Goal: Check status: Check status

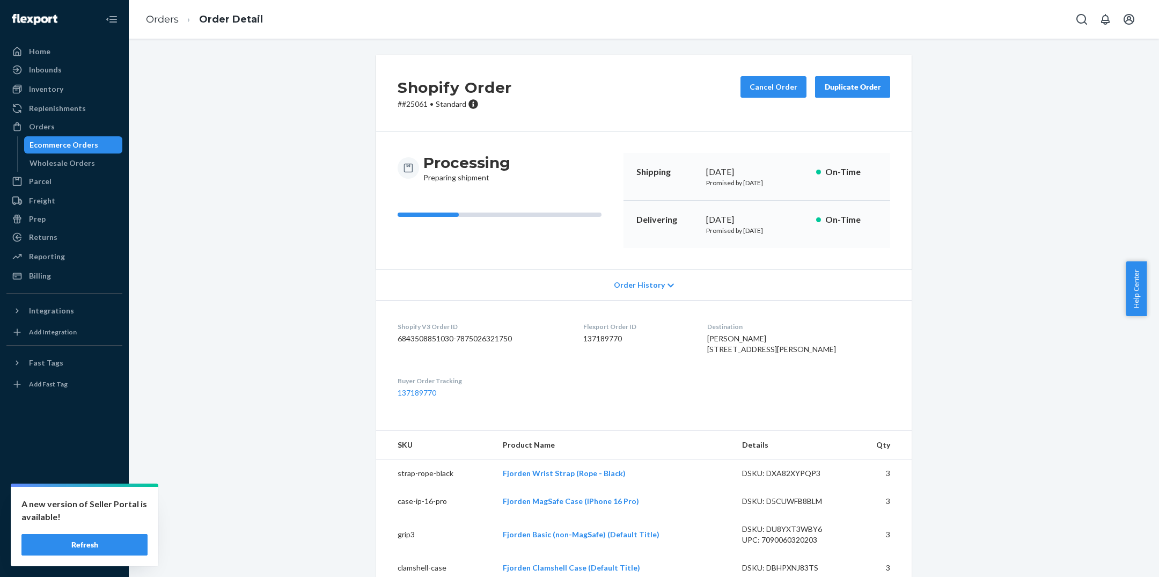
click at [69, 542] on button "Refresh" at bounding box center [84, 544] width 126 height 21
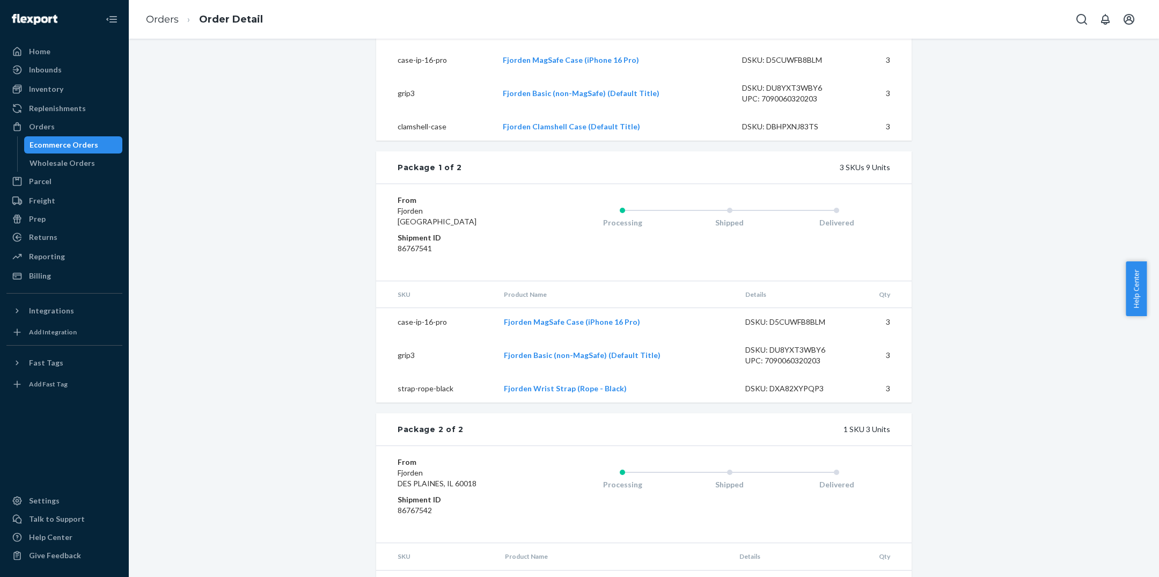
scroll to position [494, 0]
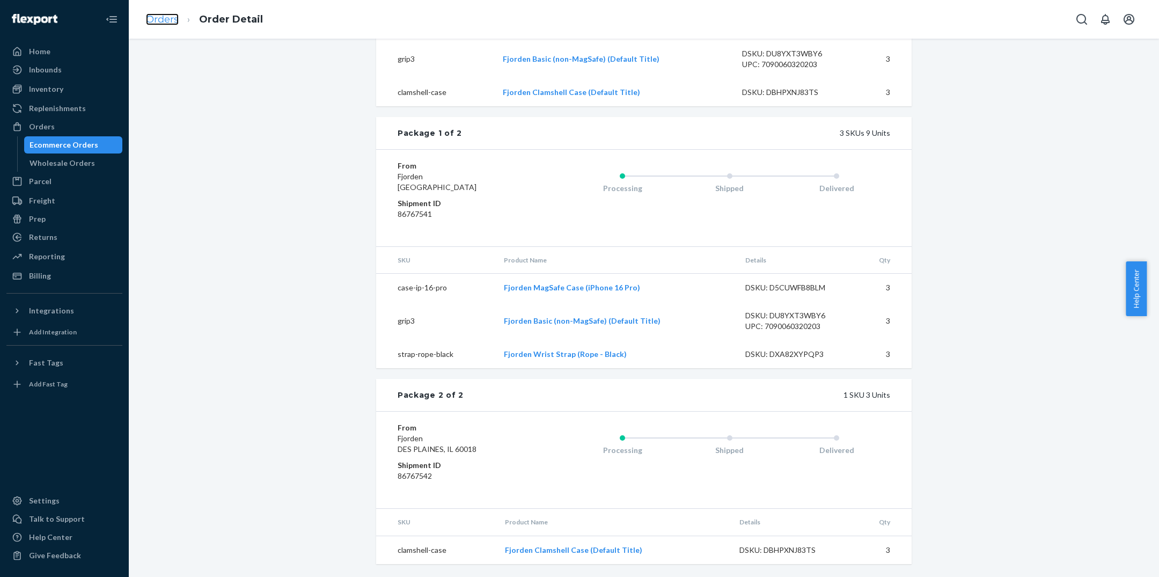
click at [171, 25] on link "Orders" at bounding box center [162, 19] width 33 height 12
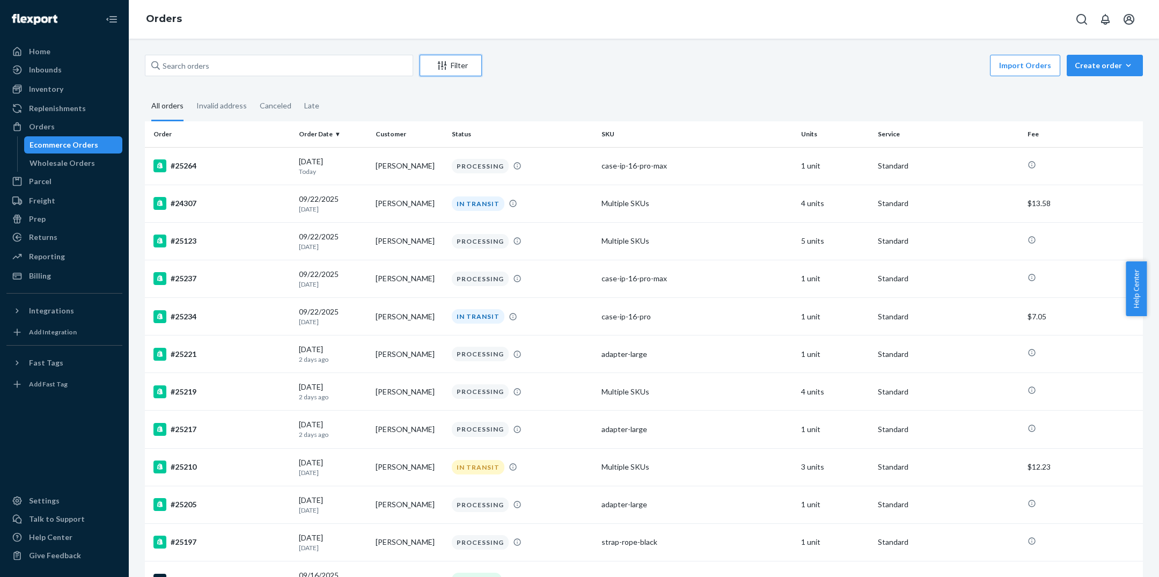
click at [450, 63] on div "Filter" at bounding box center [450, 65] width 61 height 11
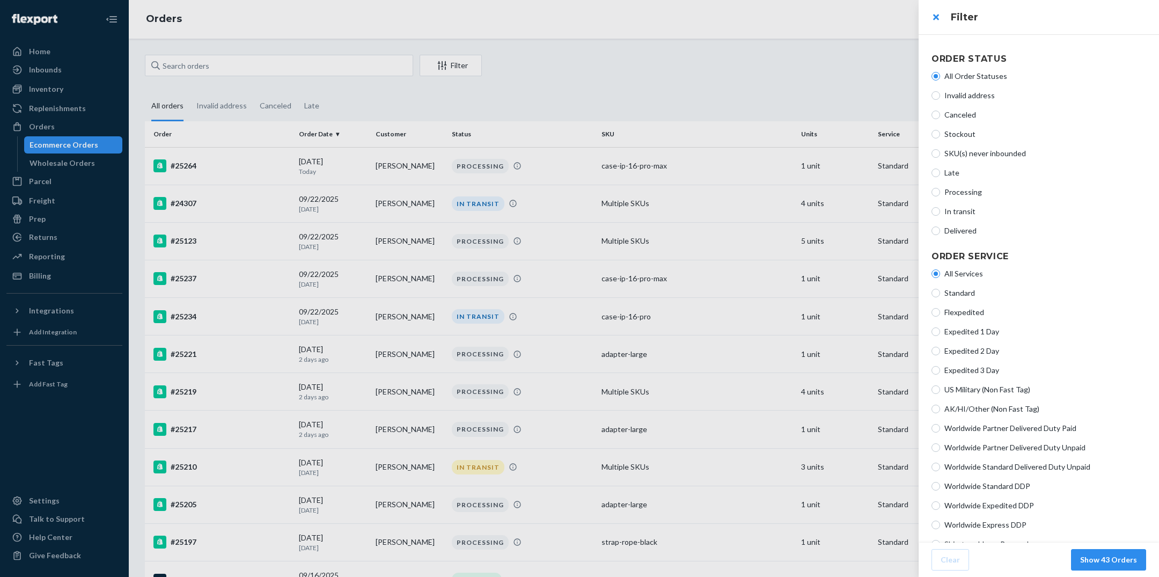
click at [968, 192] on span "Processing" at bounding box center [1045, 192] width 202 height 11
click at [940, 192] on input "Processing" at bounding box center [935, 192] width 9 height 9
radio input "true"
radio input "false"
click at [1115, 558] on button "Show 17 Orders" at bounding box center [1108, 559] width 75 height 21
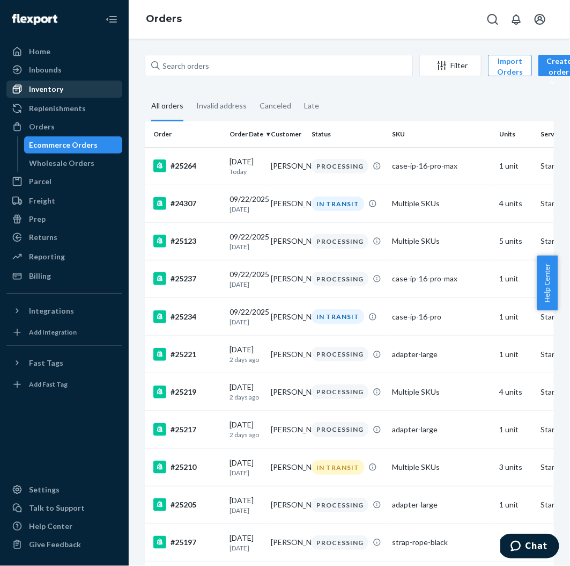
click at [63, 90] on div "Inventory" at bounding box center [65, 89] width 114 height 15
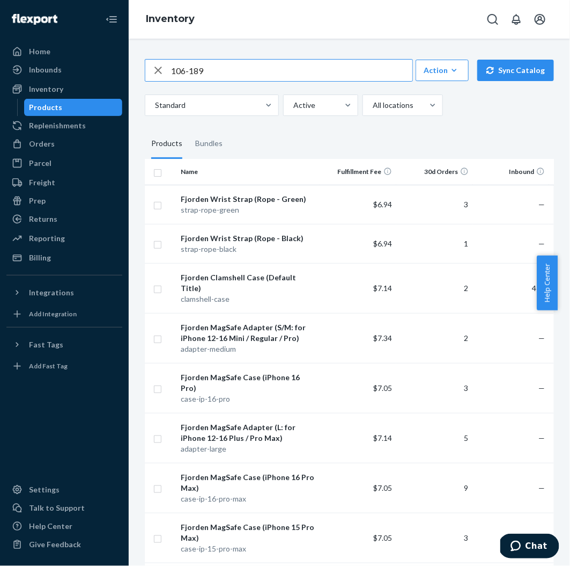
type input "106-189"
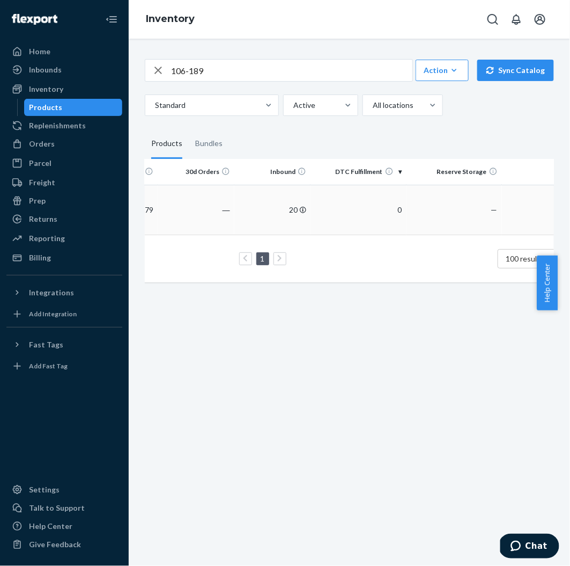
scroll to position [0, 275]
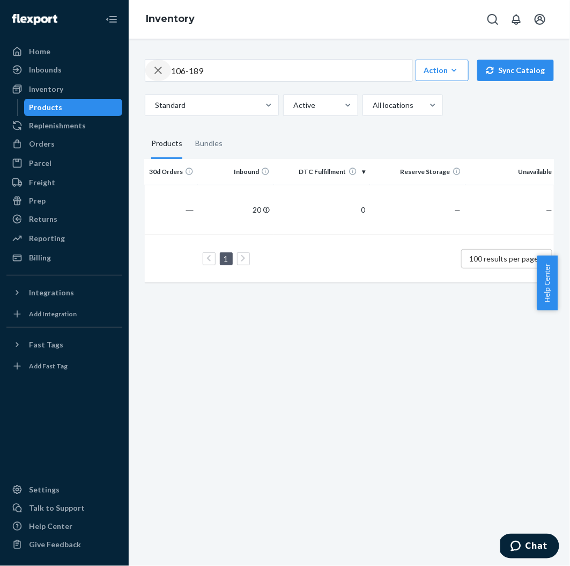
click at [159, 79] on icon "button" at bounding box center [158, 70] width 13 height 21
click at [158, 70] on button "button" at bounding box center [158, 70] width 0 height 0
click at [252, 81] on input "text" at bounding box center [291, 70] width 241 height 21
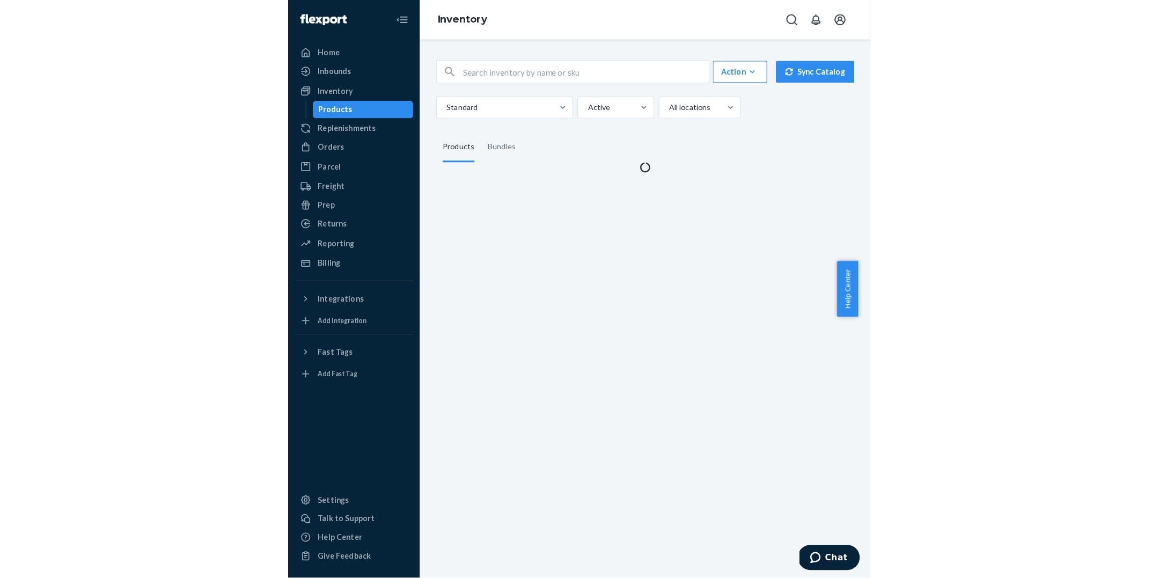
scroll to position [0, 0]
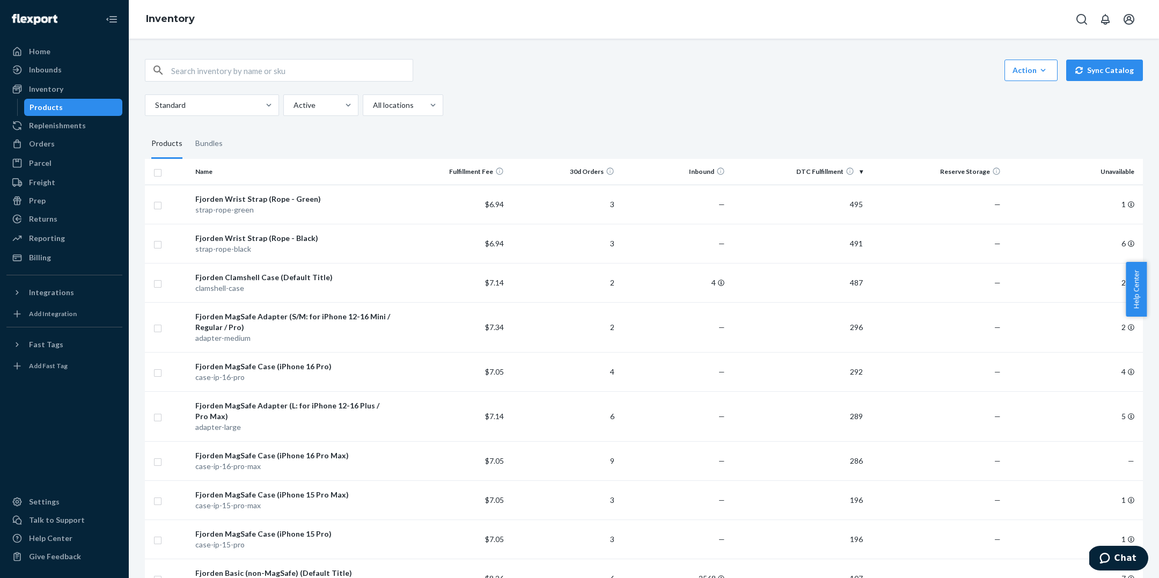
click at [226, 68] on input "text" at bounding box center [291, 70] width 241 height 21
type input "130-106"
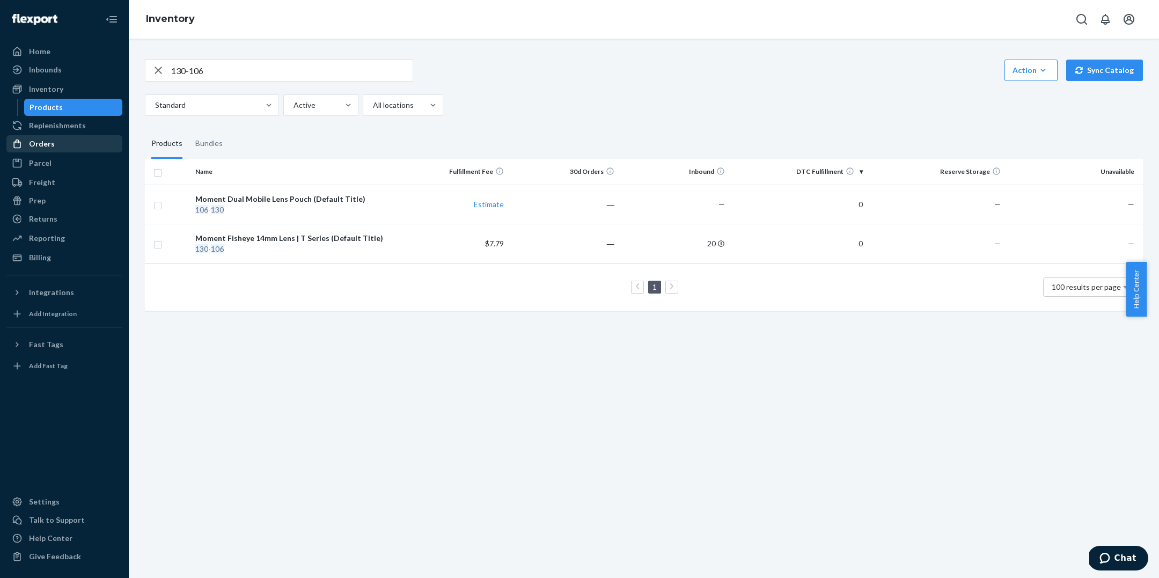
click at [93, 148] on div "Orders" at bounding box center [65, 143] width 114 height 15
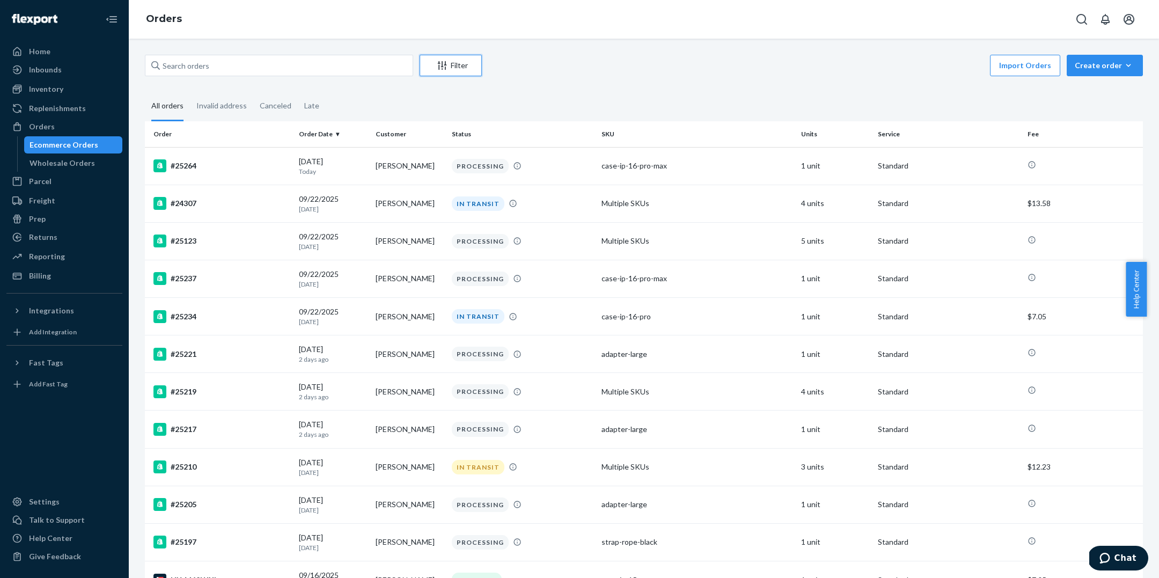
click at [471, 67] on div "Filter" at bounding box center [450, 65] width 61 height 11
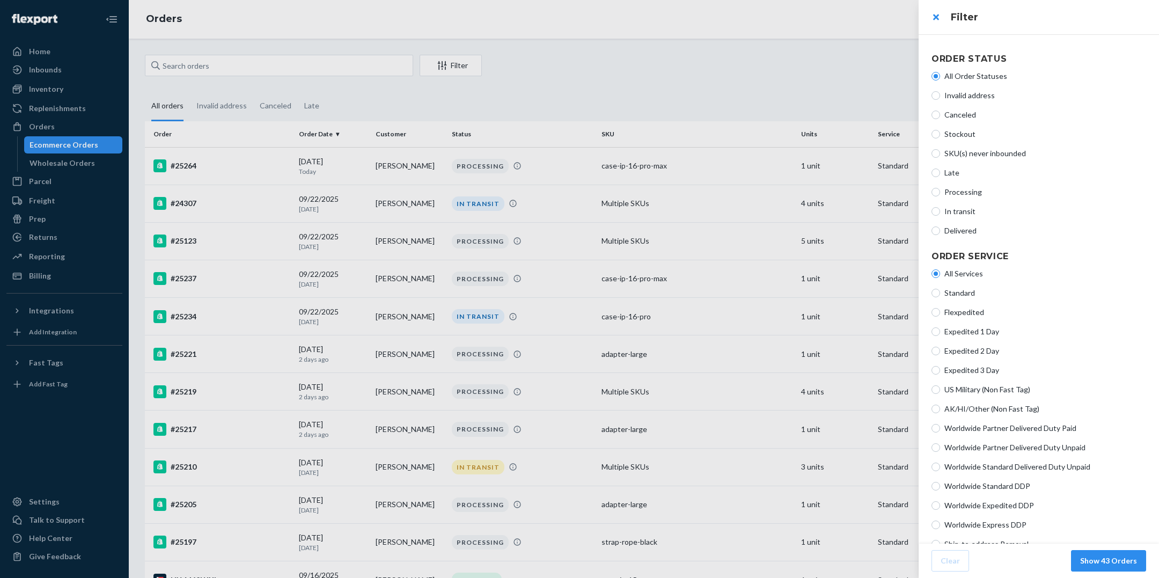
click at [970, 192] on span "Processing" at bounding box center [1045, 192] width 202 height 11
click at [940, 192] on input "Processing" at bounding box center [935, 192] width 9 height 9
radio input "true"
radio input "false"
click at [1100, 563] on button "Show 17 Orders" at bounding box center [1108, 560] width 75 height 21
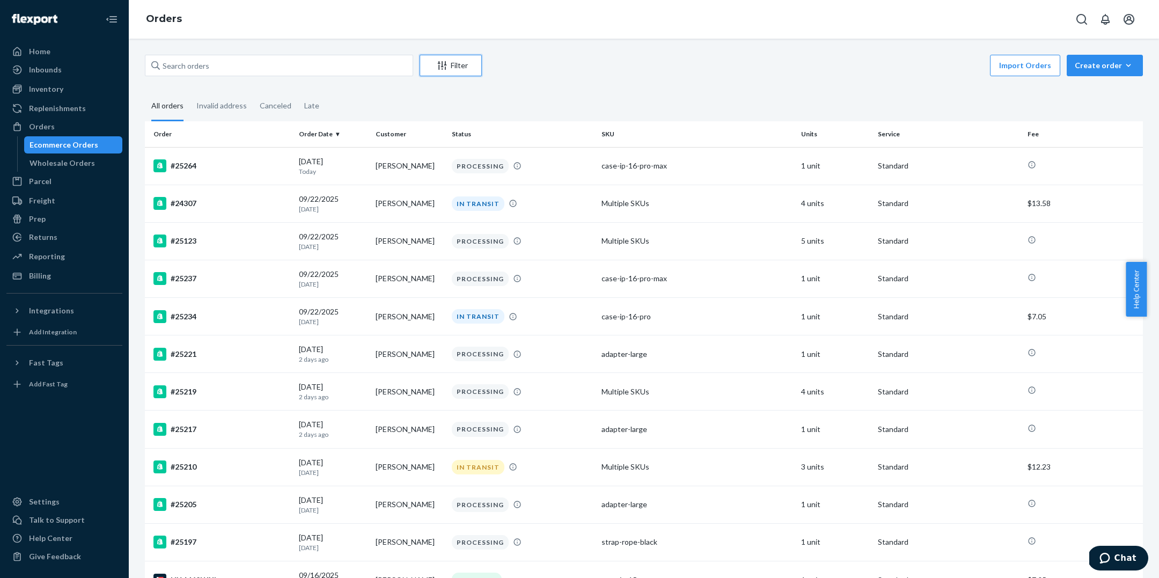
click at [454, 65] on div "Filter" at bounding box center [450, 65] width 61 height 11
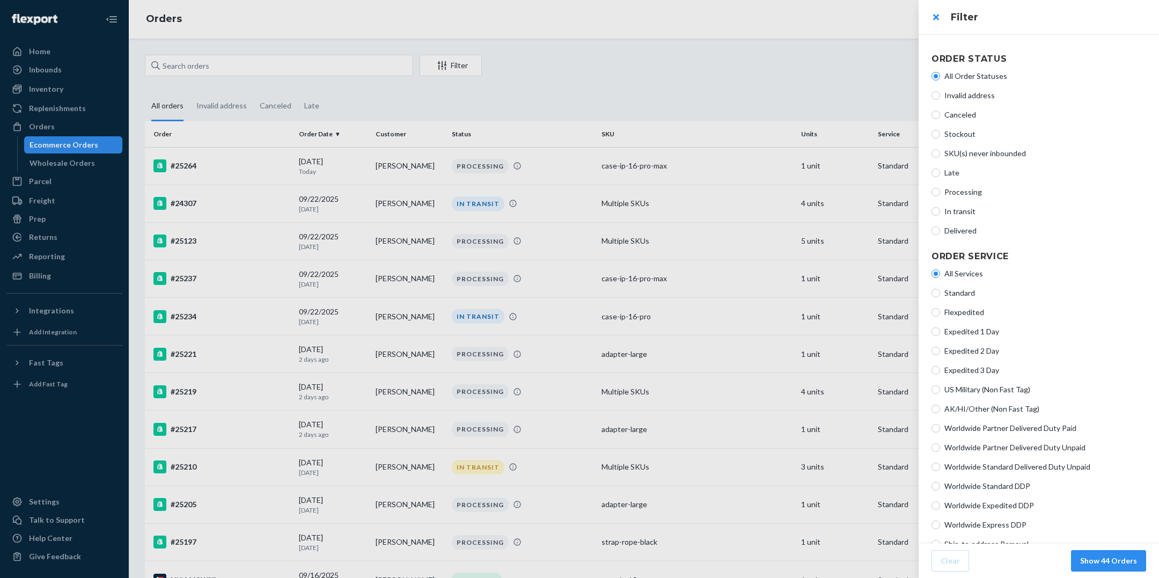
click at [956, 197] on div "All Order Statuses Invalid address Canceled Stockout SKU(s) never inbounded Lat…" at bounding box center [1038, 154] width 215 height 174
click at [955, 192] on span "Processing" at bounding box center [1045, 192] width 202 height 11
click at [940, 192] on input "Processing" at bounding box center [935, 192] width 9 height 9
radio input "true"
radio input "false"
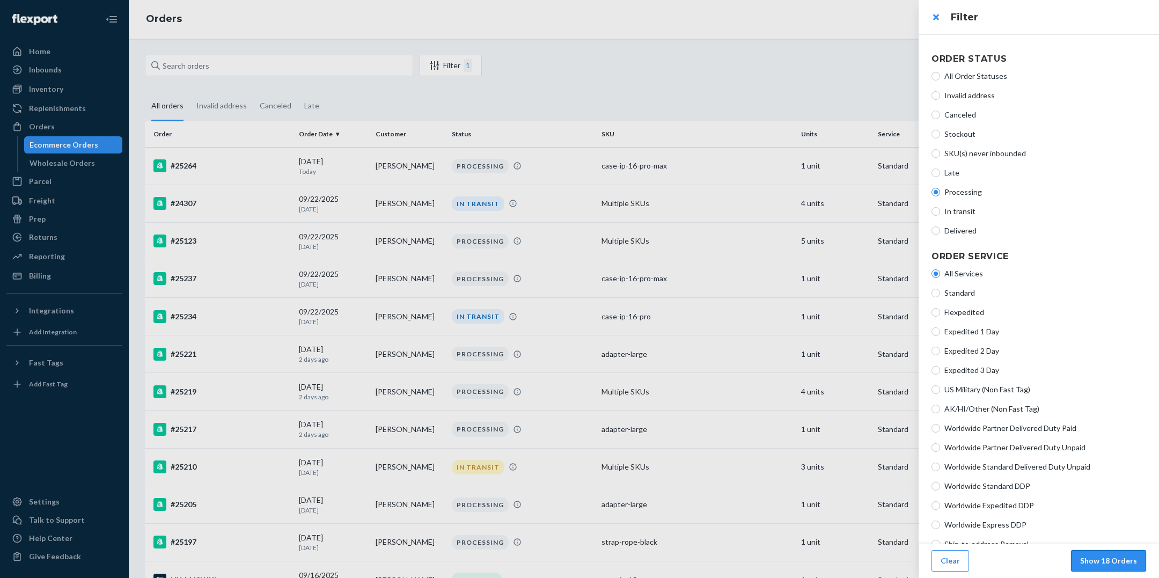
click at [1117, 558] on button "Show 18 Orders" at bounding box center [1108, 560] width 75 height 21
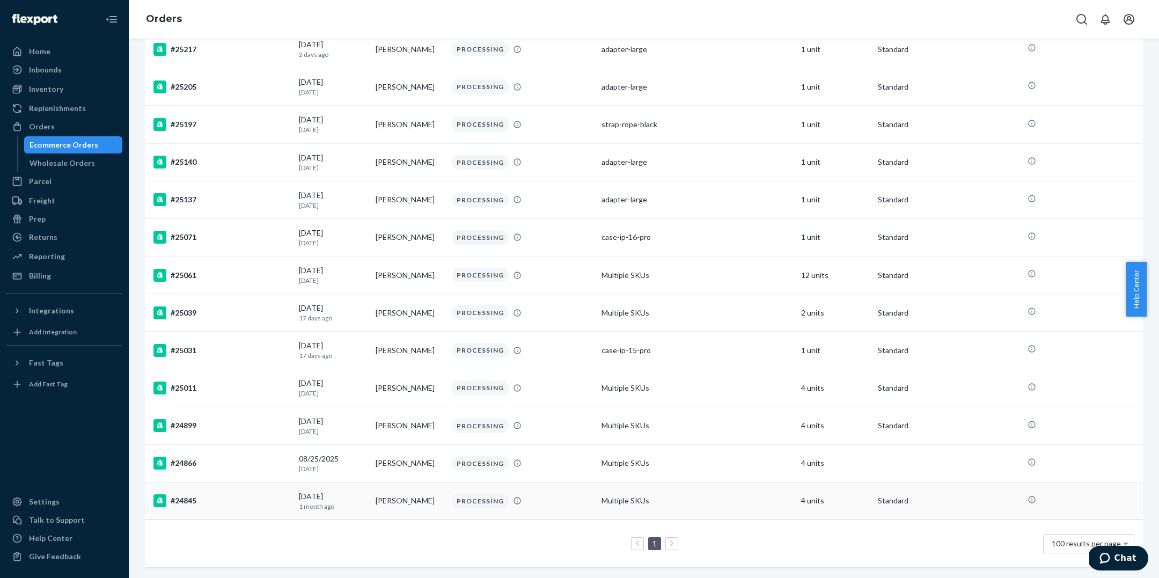
scroll to position [314, 0]
click at [217, 461] on td "#24866" at bounding box center [220, 463] width 150 height 38
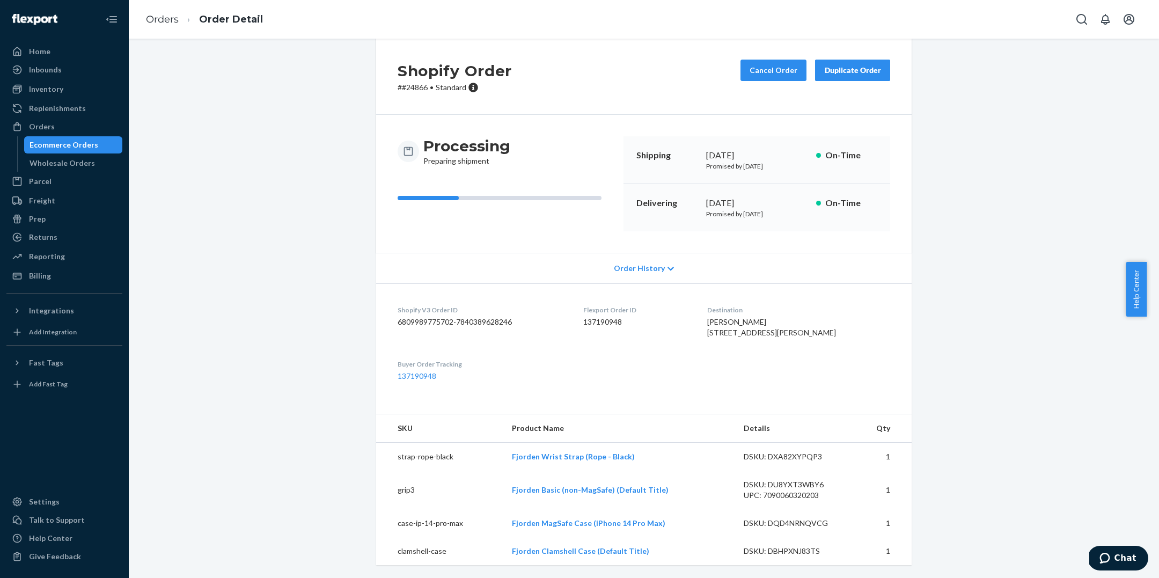
scroll to position [34, 0]
click at [646, 263] on span "Order History" at bounding box center [639, 268] width 51 height 11
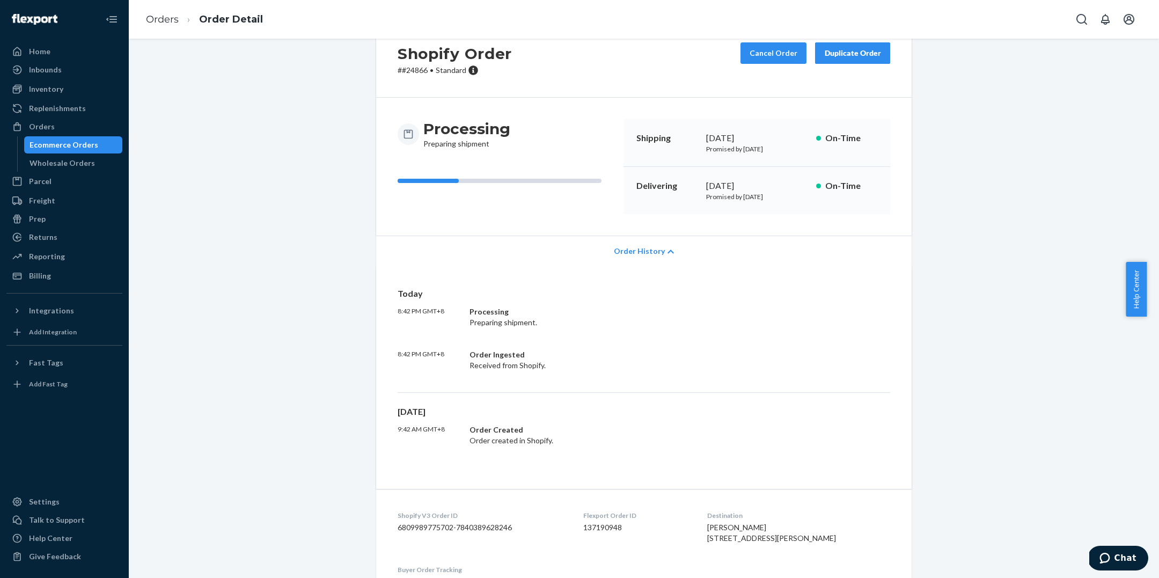
click at [646, 255] on span "Order History" at bounding box center [639, 251] width 51 height 11
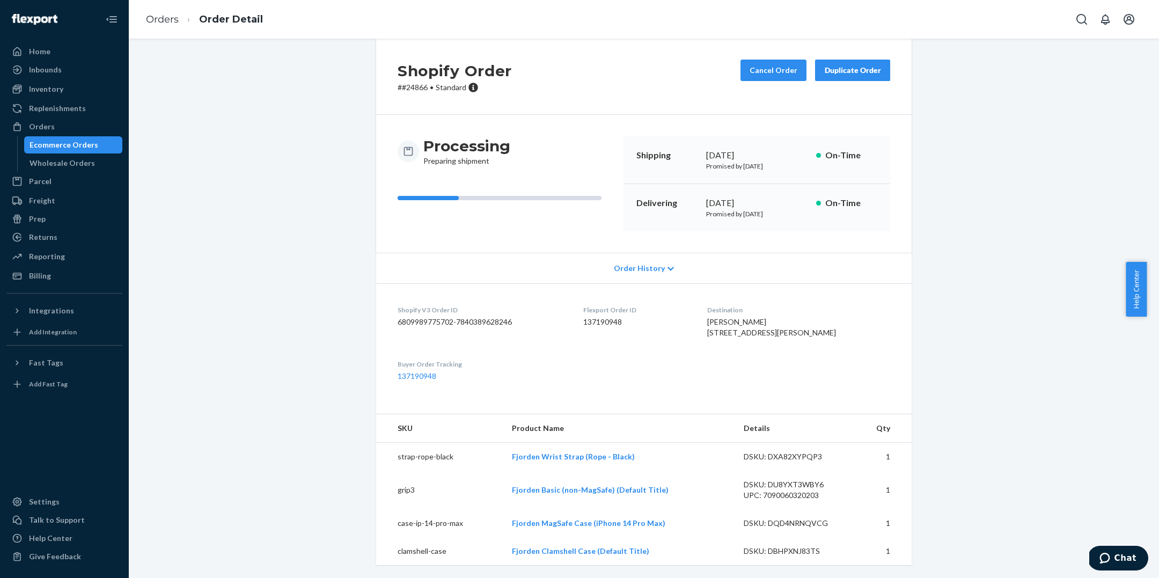
scroll to position [37, 0]
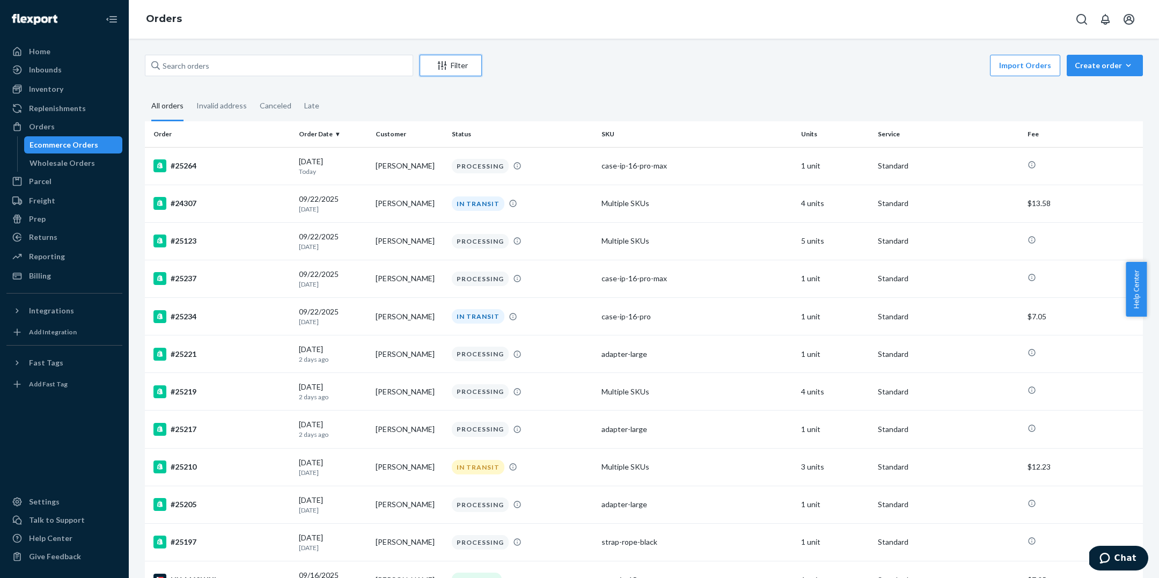
click at [463, 64] on div "Filter" at bounding box center [450, 65] width 61 height 11
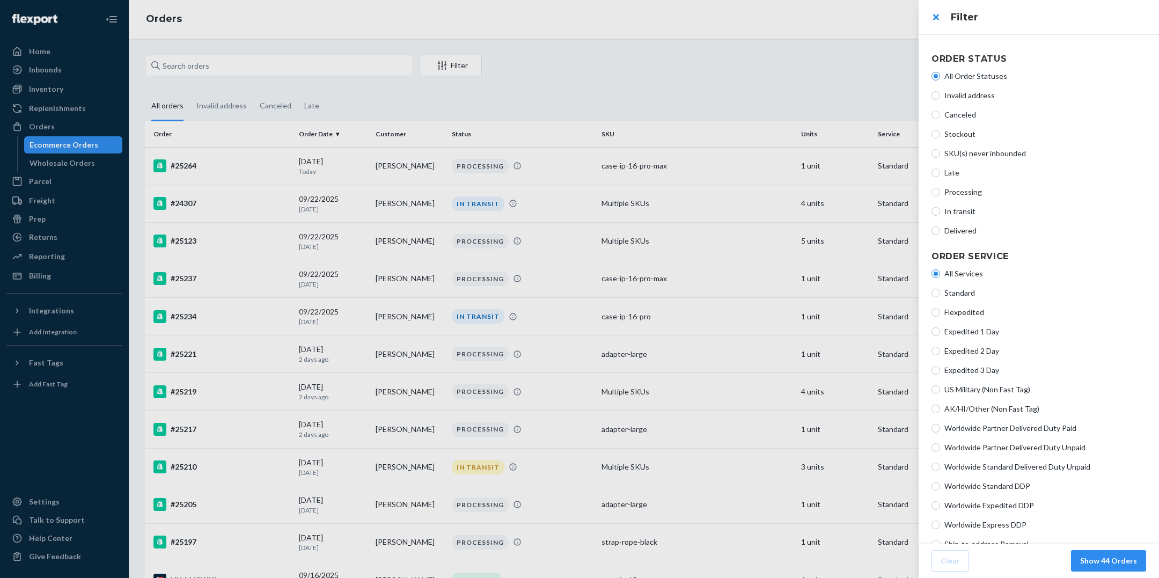
click at [960, 196] on span "Processing" at bounding box center [1045, 192] width 202 height 11
click at [940, 196] on input "Processing" at bounding box center [935, 192] width 9 height 9
radio input "true"
radio input "false"
click at [1115, 560] on button "Show 18 Orders" at bounding box center [1108, 560] width 75 height 21
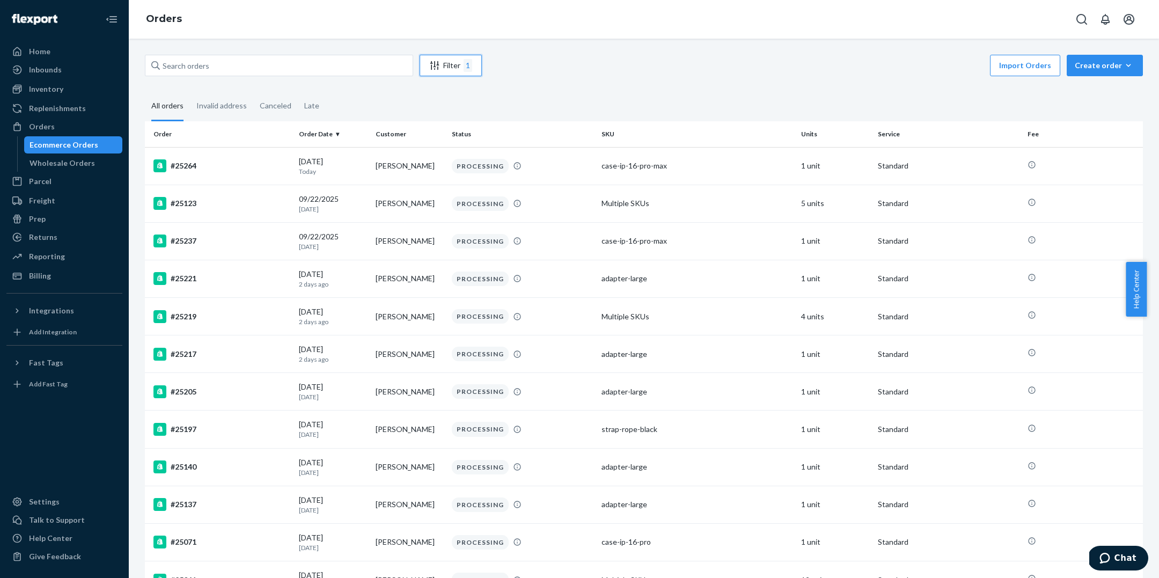
click at [463, 68] on div "Filter 1" at bounding box center [450, 65] width 61 height 13
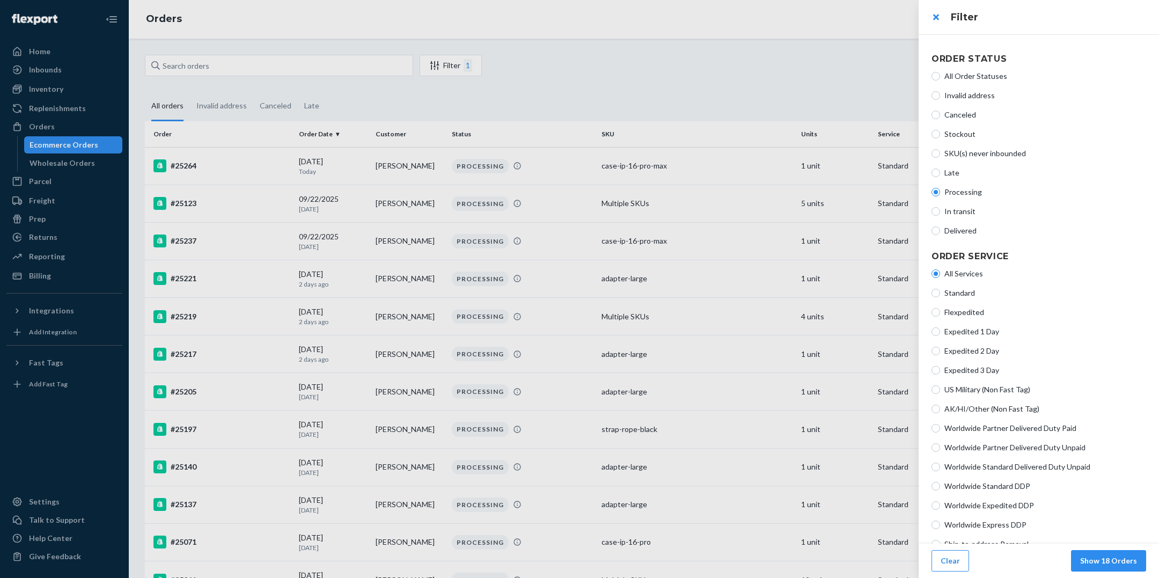
click at [463, 68] on div at bounding box center [579, 289] width 1159 height 578
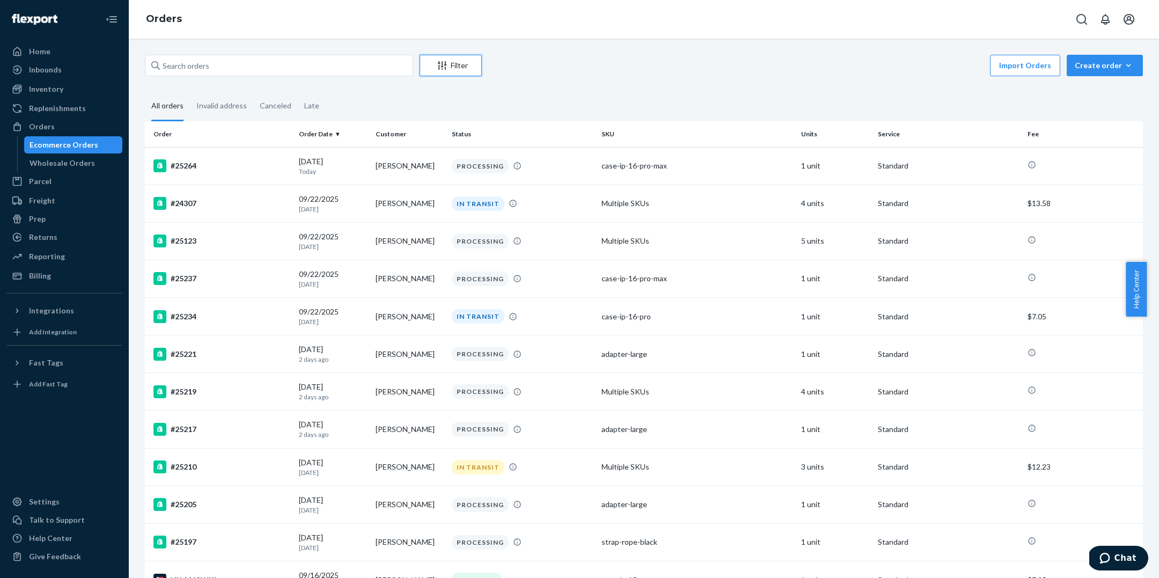
click at [448, 61] on div "Filter" at bounding box center [450, 65] width 61 height 11
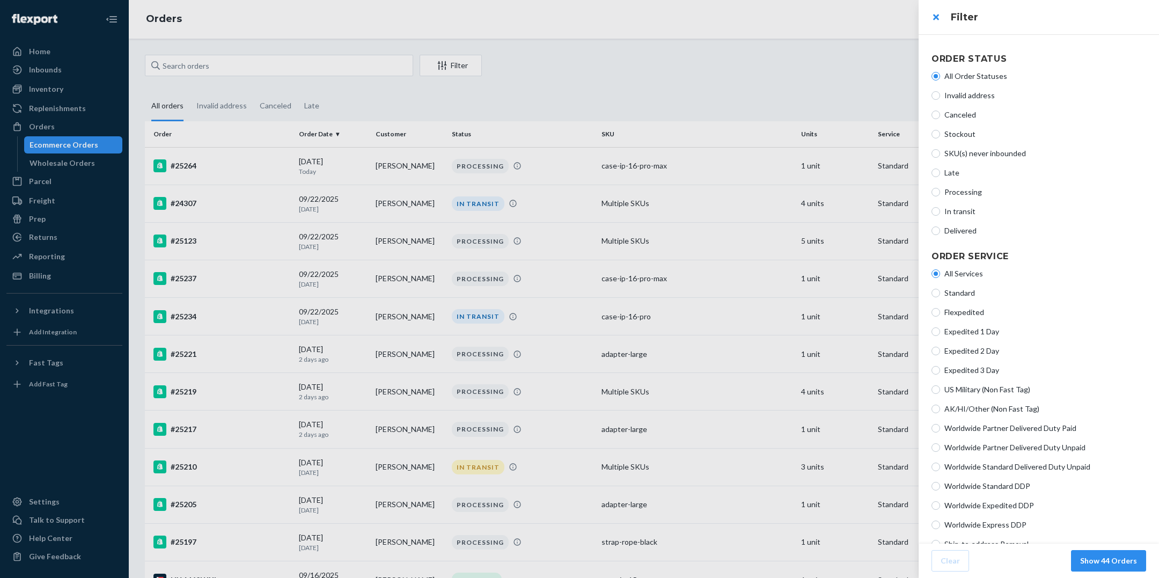
click at [952, 192] on span "Processing" at bounding box center [1045, 192] width 202 height 11
click at [940, 192] on input "Processing" at bounding box center [935, 192] width 9 height 9
radio input "true"
radio input "false"
click at [966, 214] on span "In transit" at bounding box center [1045, 211] width 202 height 11
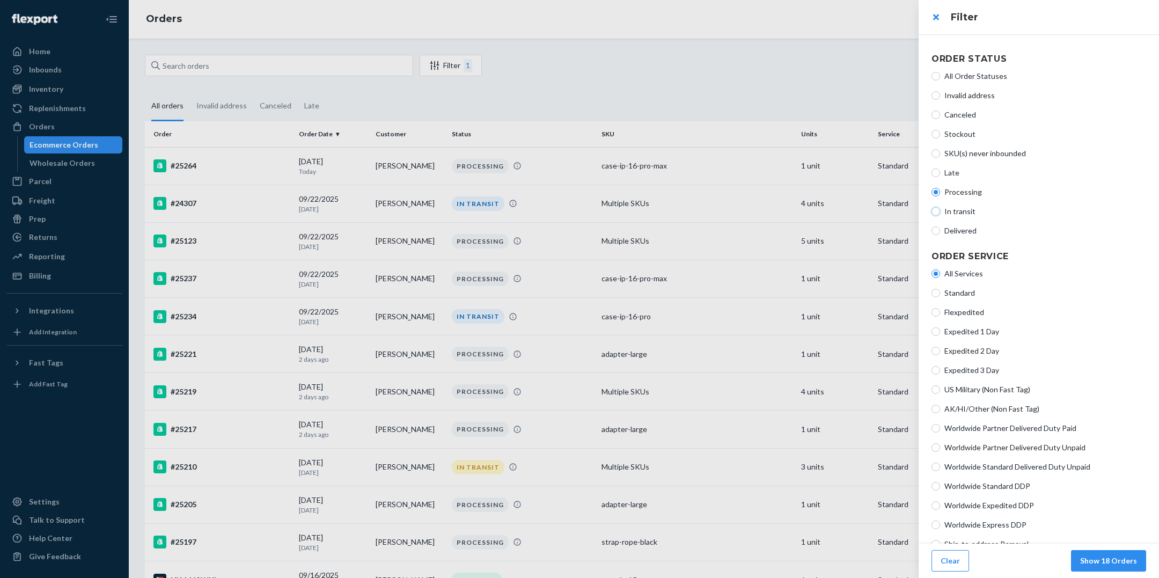
click at [940, 214] on input "In transit" at bounding box center [935, 211] width 9 height 9
radio input "true"
radio input "false"
click at [967, 232] on span "Delivered" at bounding box center [1045, 230] width 202 height 11
click at [940, 232] on input "Delivered" at bounding box center [935, 230] width 9 height 9
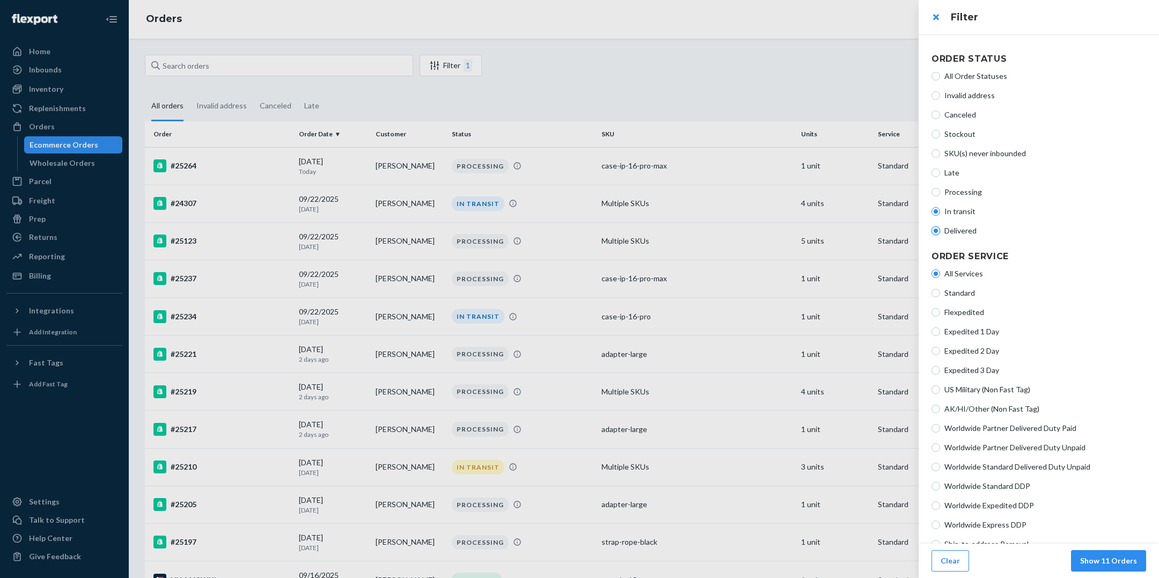
radio input "true"
radio input "false"
click at [945, 204] on div "All Order Statuses Invalid address Canceled Stockout SKU(s) never inbounded Lat…" at bounding box center [1038, 154] width 215 height 174
click at [949, 197] on span "Processing" at bounding box center [1045, 192] width 202 height 11
click at [940, 196] on input "Processing" at bounding box center [935, 192] width 9 height 9
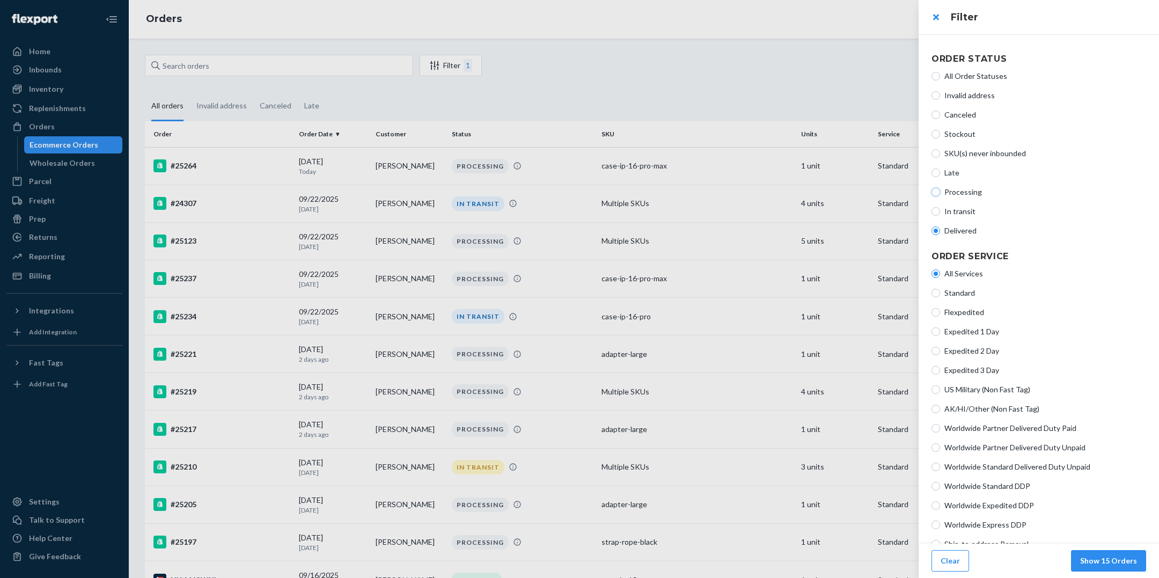
radio input "true"
radio input "false"
click at [950, 196] on span "Processing" at bounding box center [1045, 192] width 202 height 11
click at [940, 196] on input "Processing" at bounding box center [935, 192] width 9 height 9
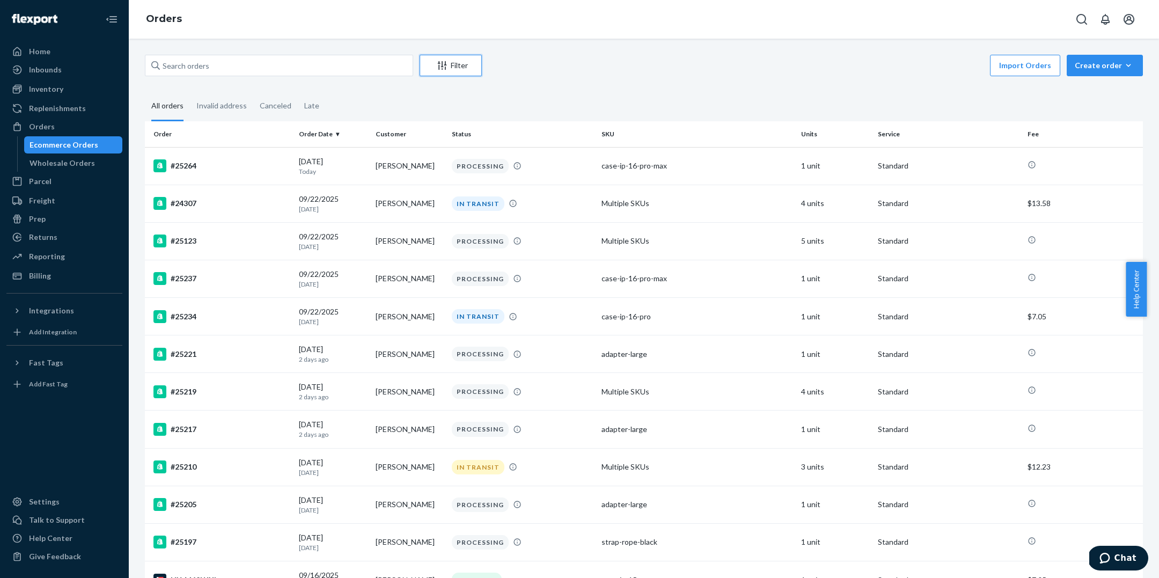
click at [463, 61] on div "Filter" at bounding box center [450, 65] width 61 height 11
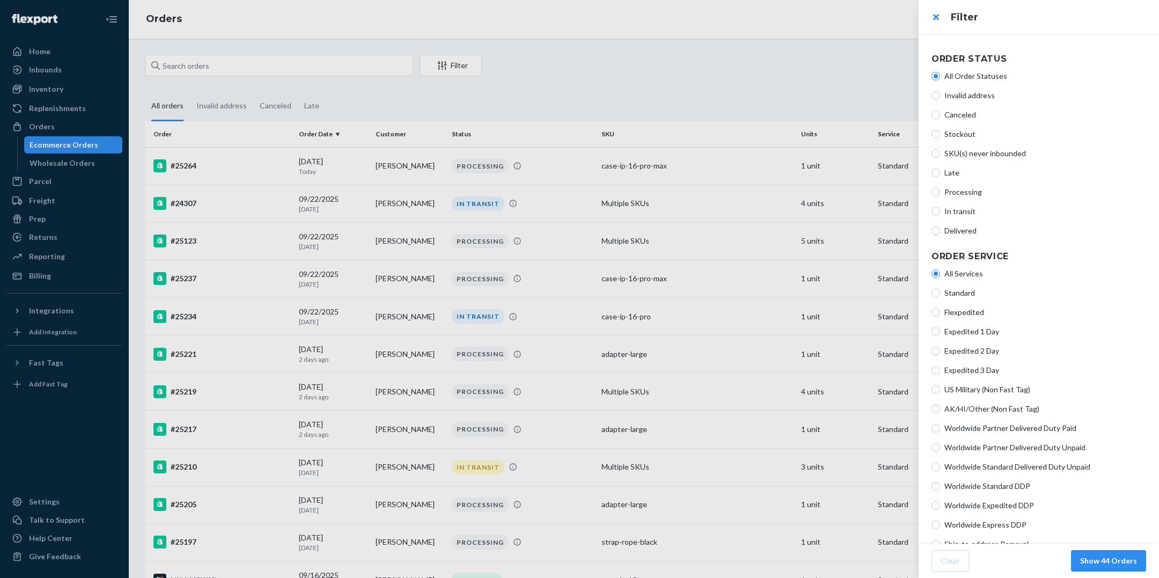
click at [963, 194] on span "Processing" at bounding box center [1045, 192] width 202 height 11
click at [940, 194] on input "Processing" at bounding box center [935, 192] width 9 height 9
radio input "true"
radio input "false"
click at [963, 193] on span "Processing" at bounding box center [1045, 192] width 202 height 11
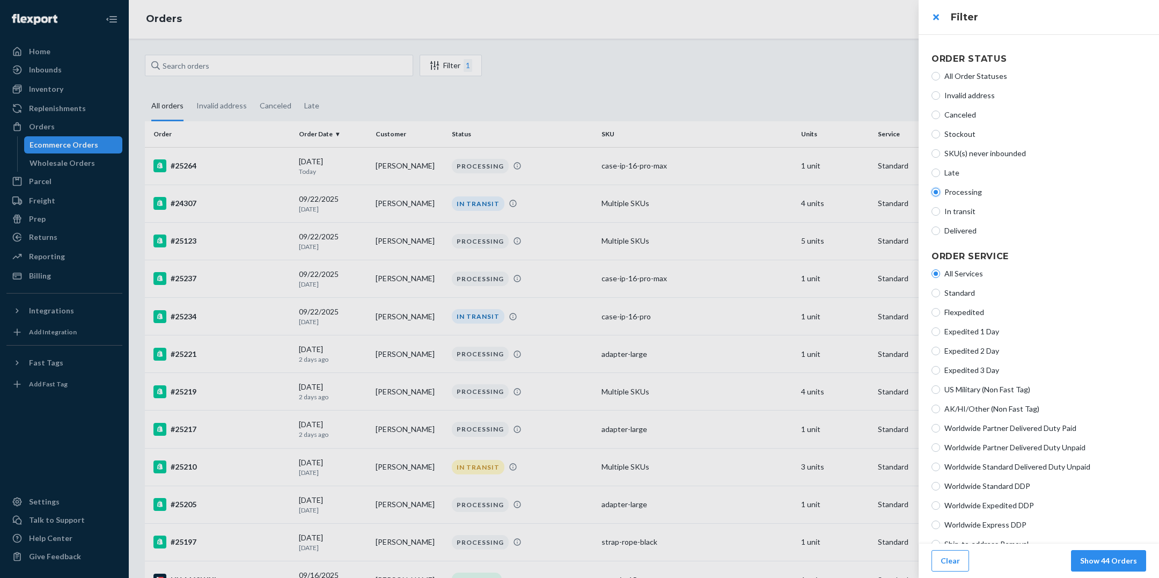
click at [940, 193] on input "Processing" at bounding box center [935, 192] width 9 height 9
click at [1110, 562] on button "Show 18 Orders" at bounding box center [1108, 560] width 75 height 21
